Goal: Task Accomplishment & Management: Manage account settings

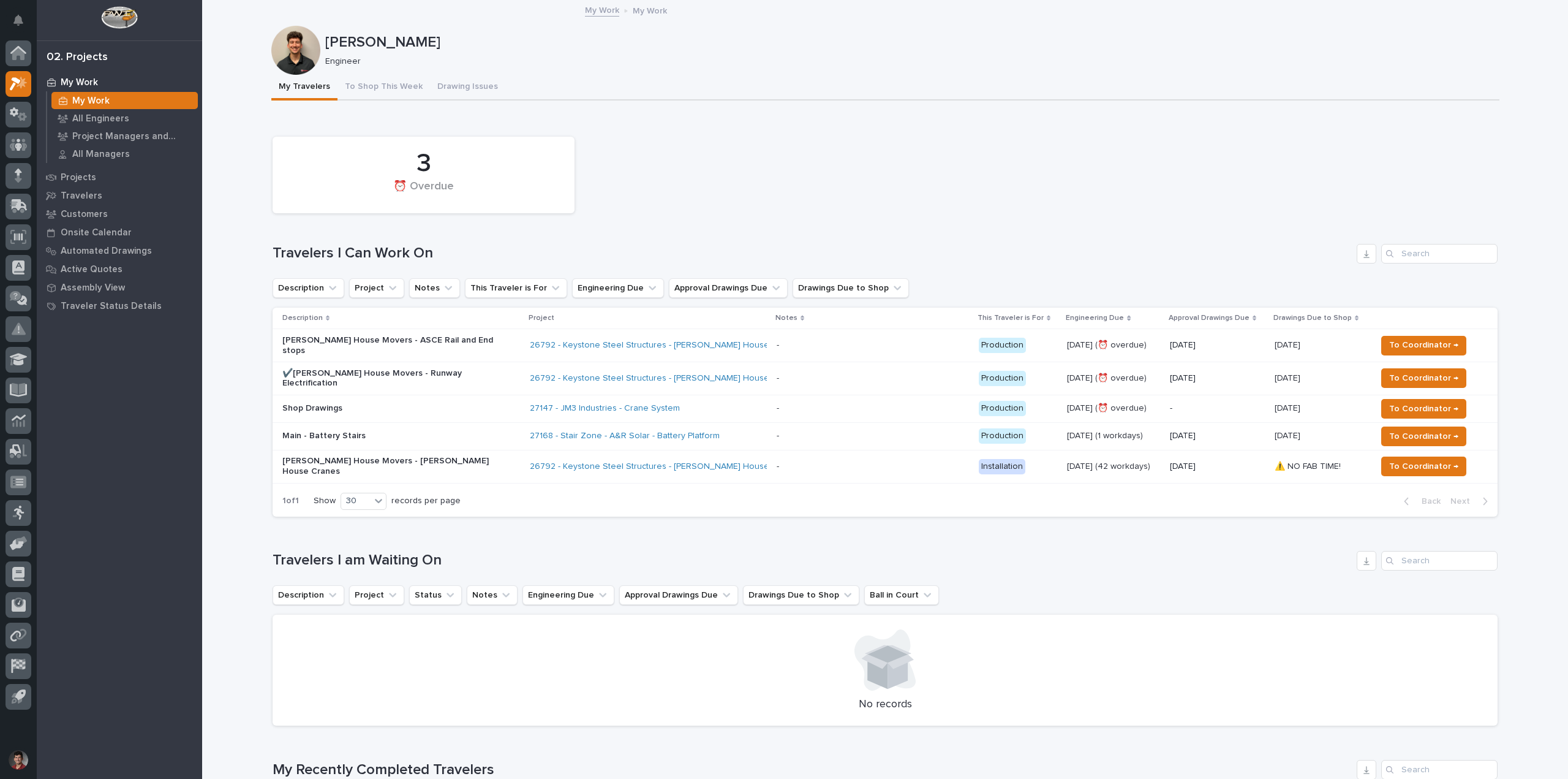
click at [803, 230] on div "3 ⏰ Overdue Travelers I Can Work On Description Project Notes This Traveler is …" at bounding box center [885, 323] width 1226 height 386
click at [358, 430] on p "Main - Battery Stairs" at bounding box center [389, 436] width 214 height 10
click at [442, 430] on p "Main - Battery Stairs" at bounding box center [389, 436] width 214 height 10
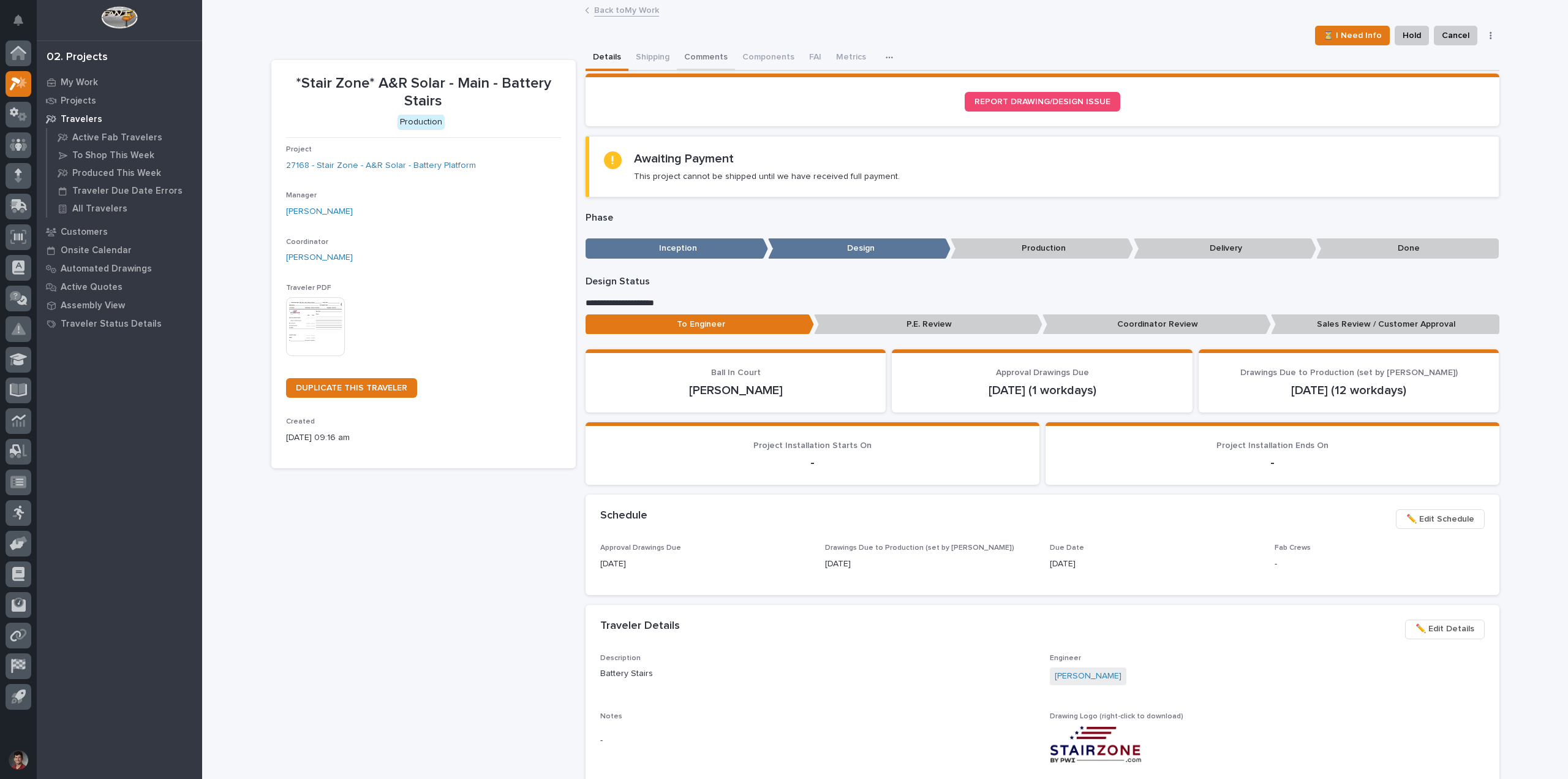
click at [693, 51] on button "Comments" at bounding box center [706, 58] width 58 height 26
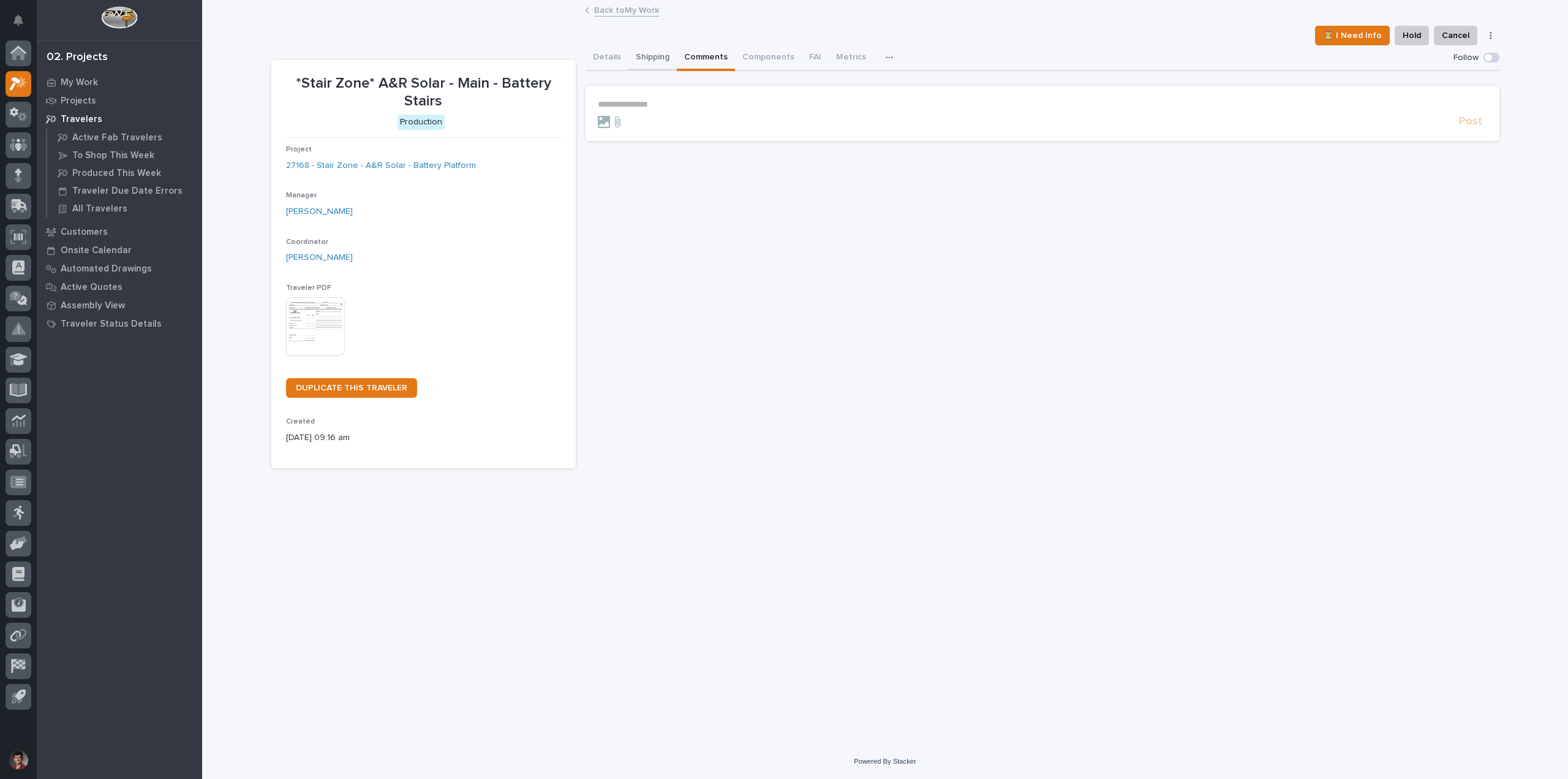
click at [649, 54] on button "Shipping" at bounding box center [652, 58] width 48 height 26
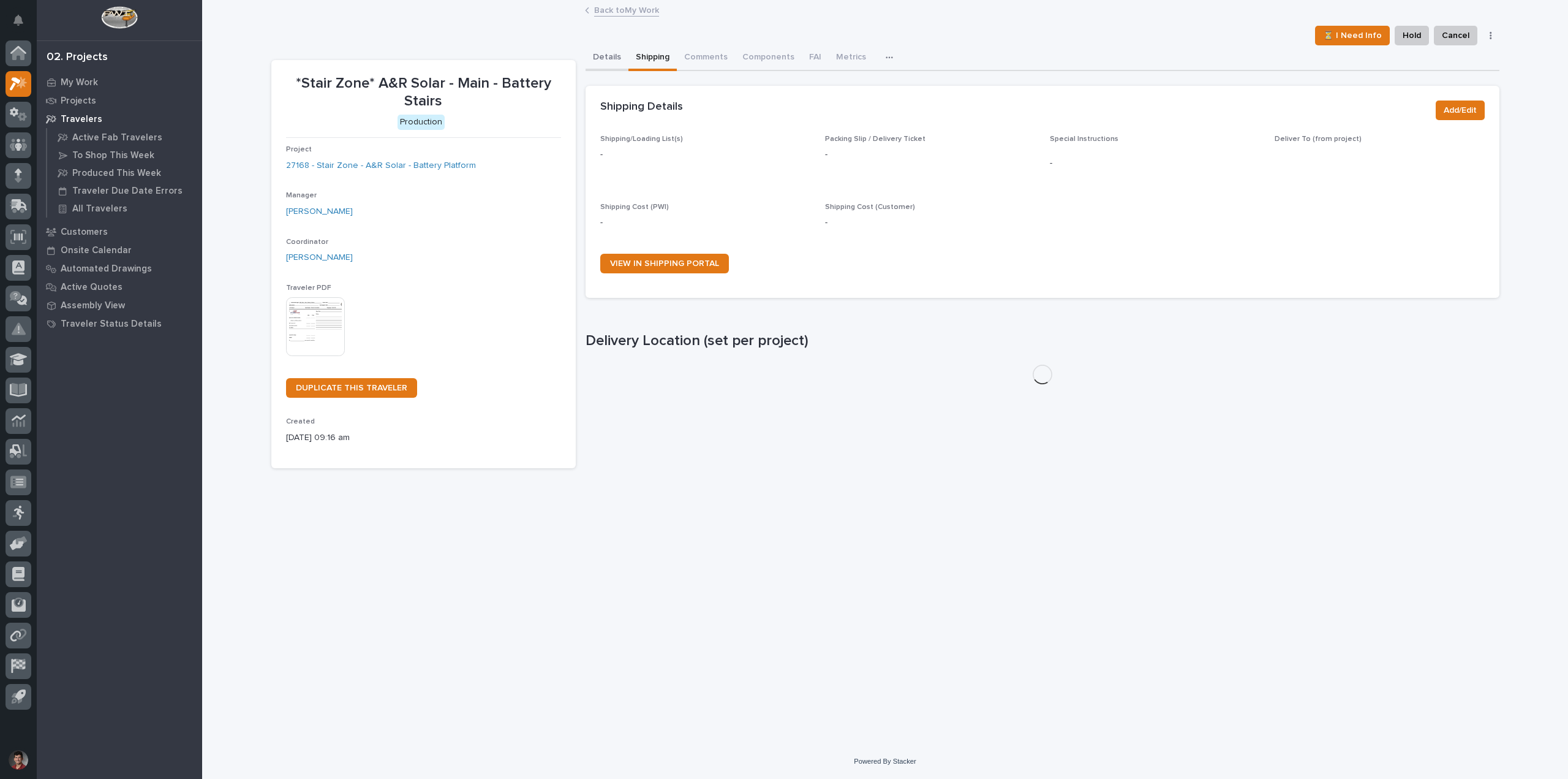
click at [587, 54] on button "Details" at bounding box center [608, 58] width 43 height 26
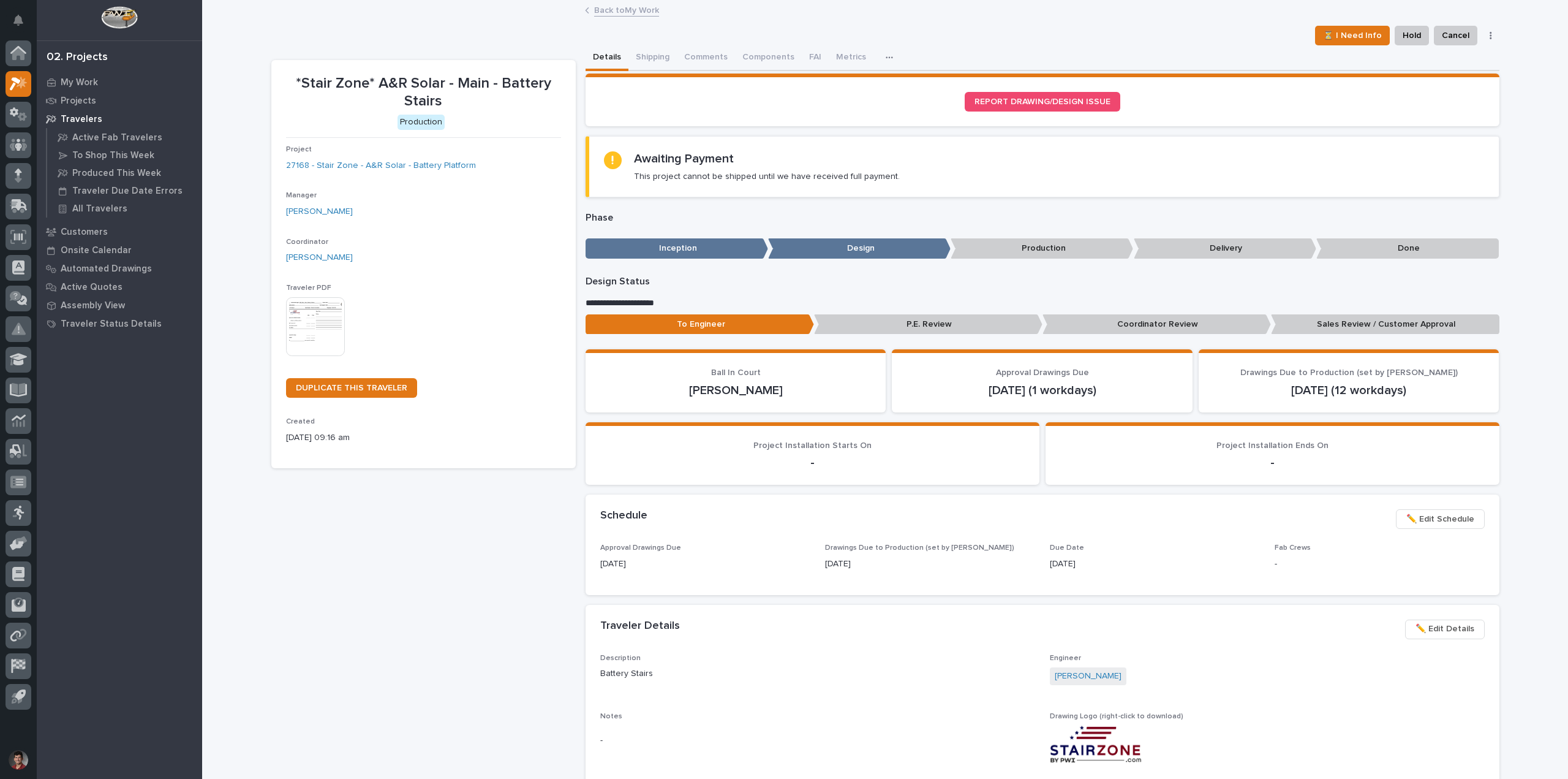
click at [504, 39] on div "⏳ I Need Info Hold Cancel Change Traveler Type Regenerate PDF Generate VIP" at bounding box center [886, 36] width 1228 height 19
